Goal: Information Seeking & Learning: Check status

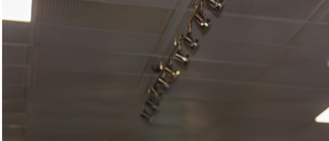
scroll to position [520, 0]
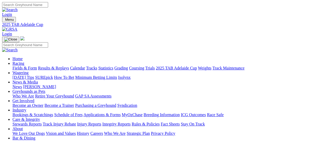
click at [66, 66] on link "Results & Replays" at bounding box center [53, 68] width 31 height 4
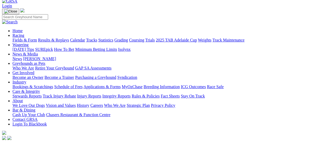
scroll to position [35, 0]
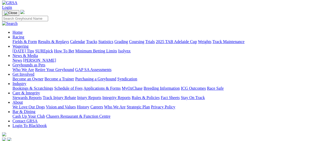
scroll to position [35, 0]
